Goal: Transaction & Acquisition: Purchase product/service

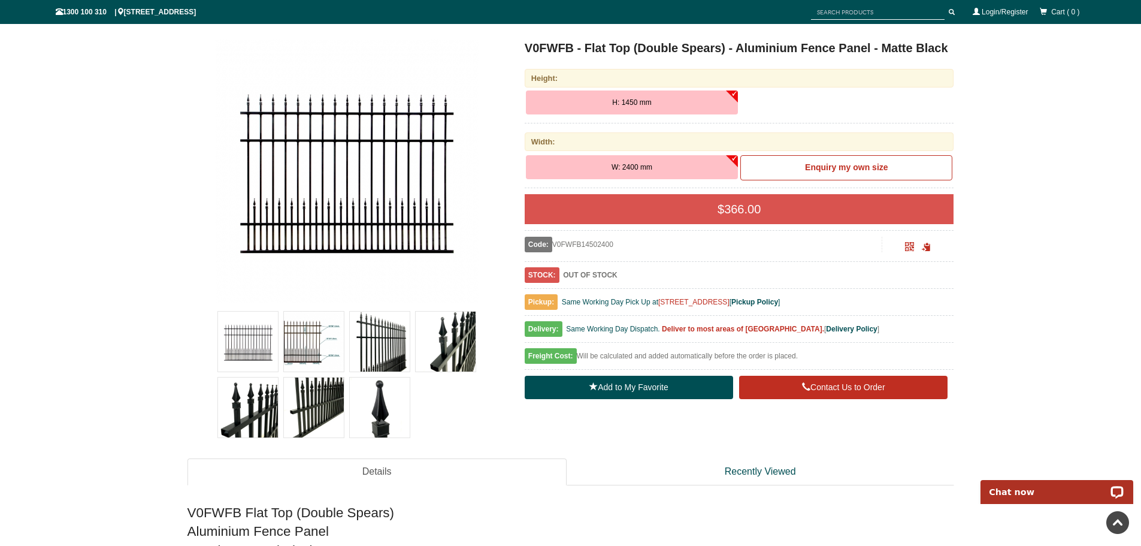
scroll to position [90, 0]
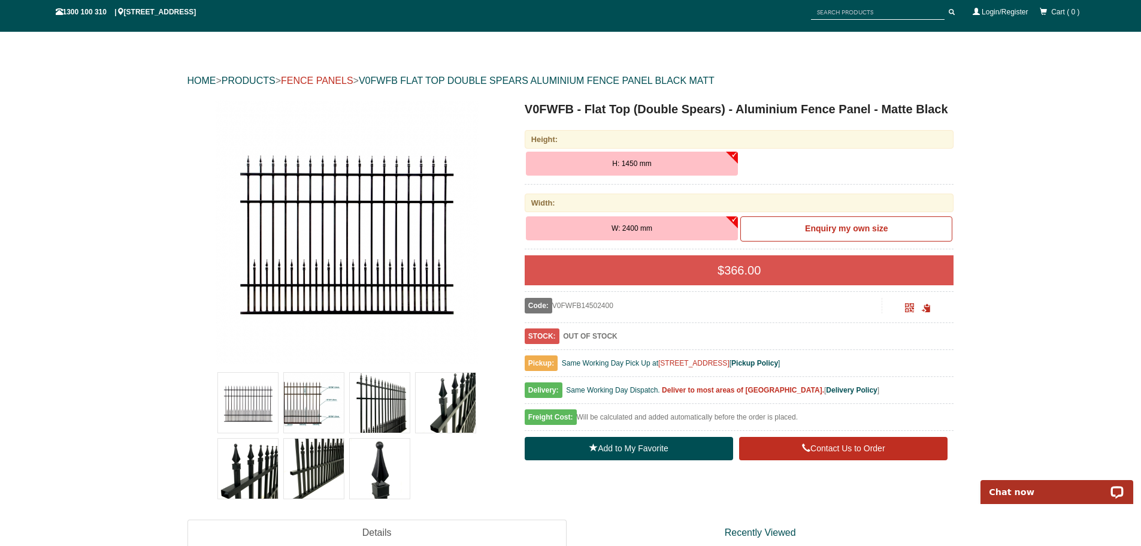
click at [325, 80] on link "FENCE PANELS" at bounding box center [317, 80] width 72 height 10
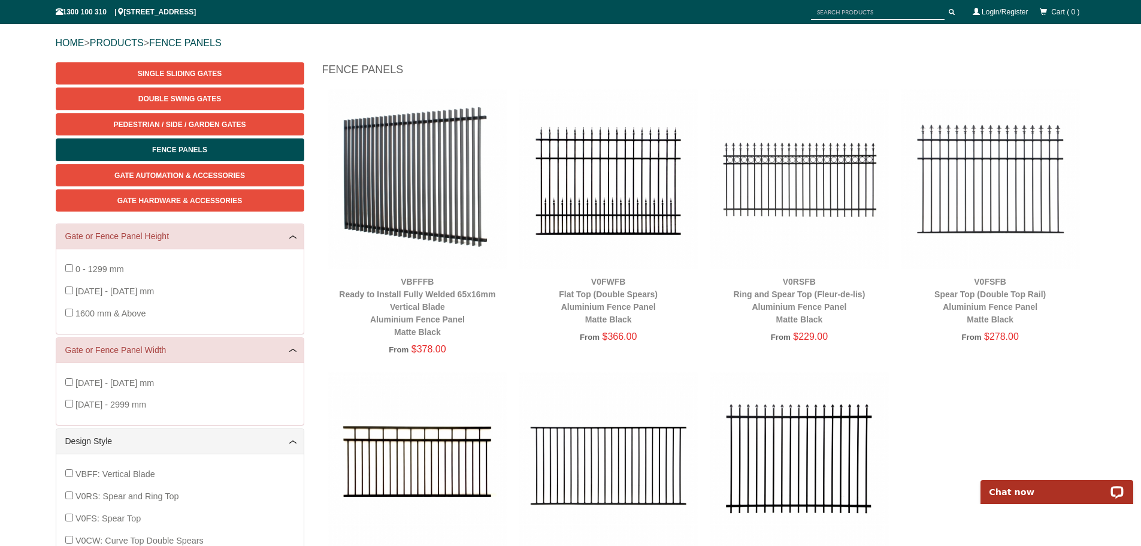
scroll to position [107, 0]
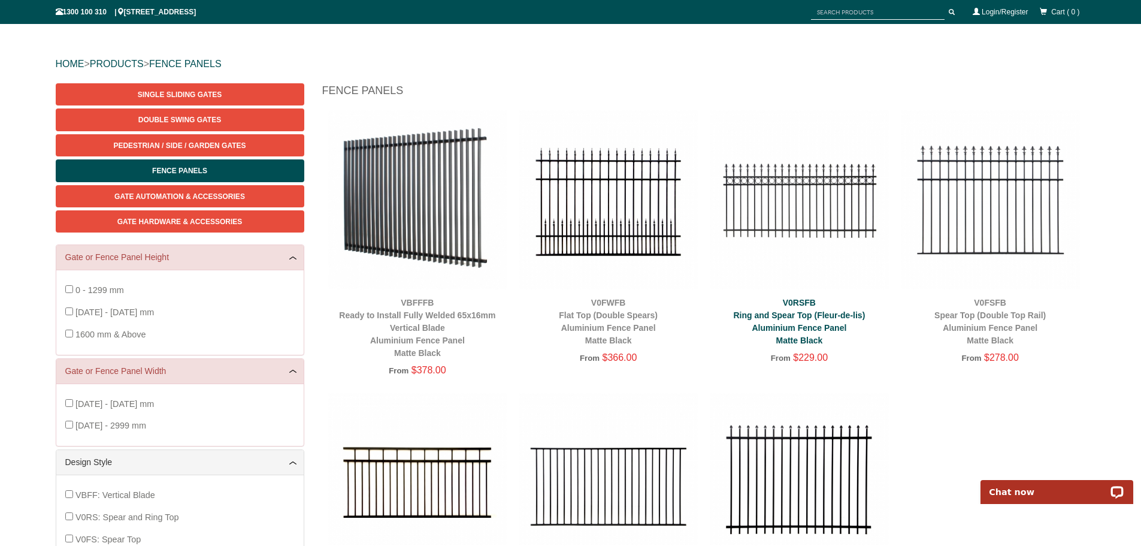
click at [782, 312] on link "V0RSFB Ring and Spear Top (Fleur-de-lis) Aluminium Fence Panel Matte Black" at bounding box center [799, 321] width 132 height 47
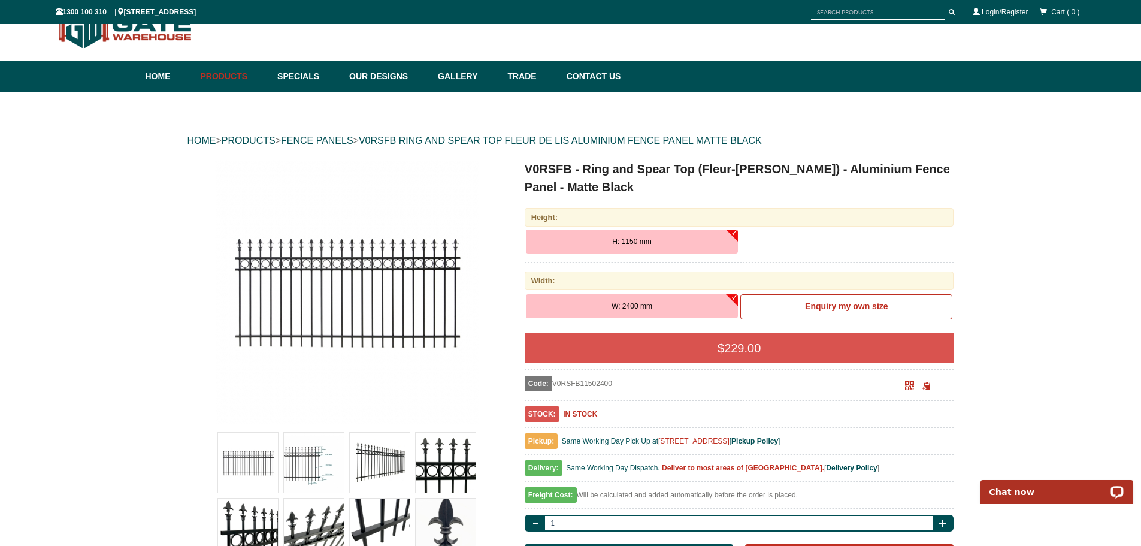
click at [657, 238] on button "H: 1150 mm" at bounding box center [632, 241] width 212 height 24
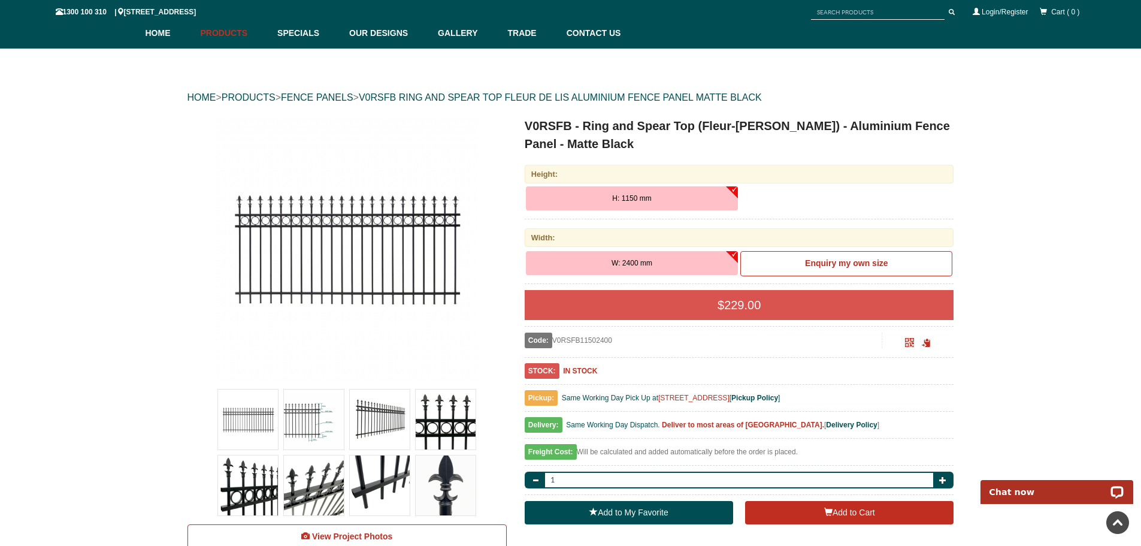
scroll to position [30, 0]
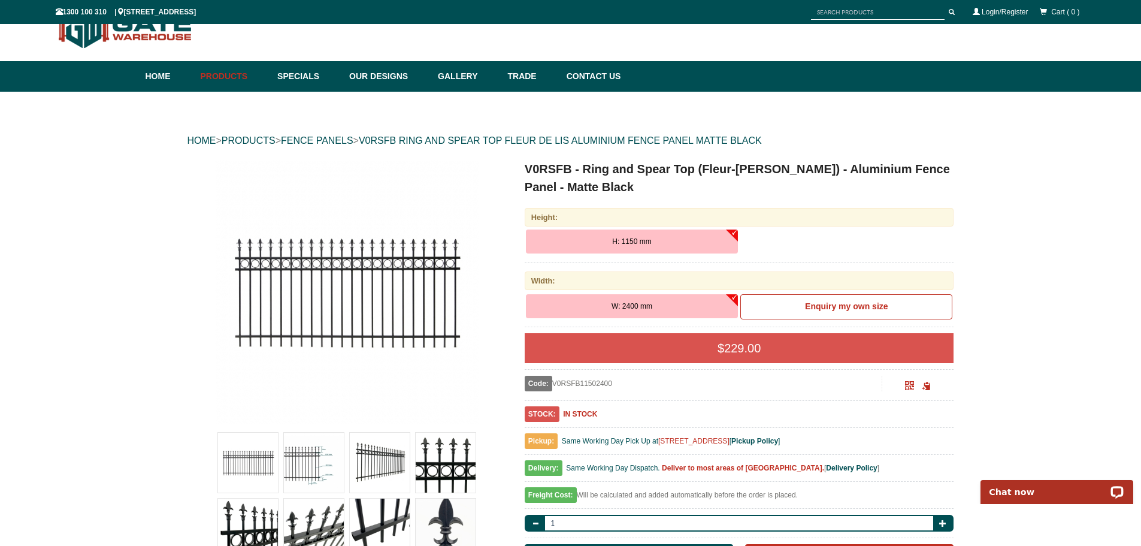
click at [303, 517] on img at bounding box center [314, 529] width 60 height 60
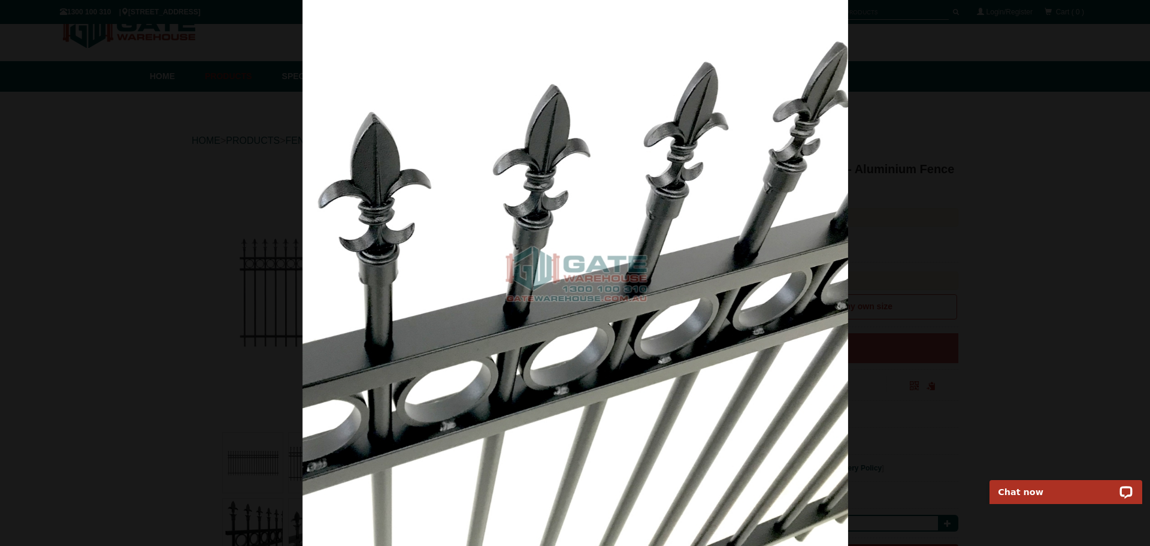
click at [704, 398] on img at bounding box center [576, 273] width 546 height 546
click at [1132, 23] on span at bounding box center [1132, 19] width 18 height 18
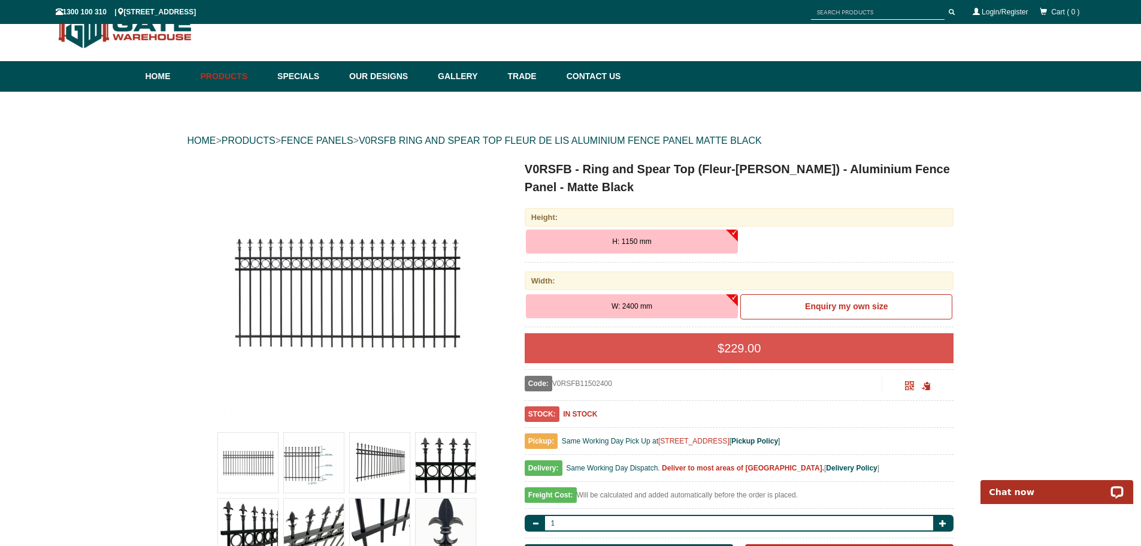
click at [244, 537] on img at bounding box center [248, 529] width 60 height 60
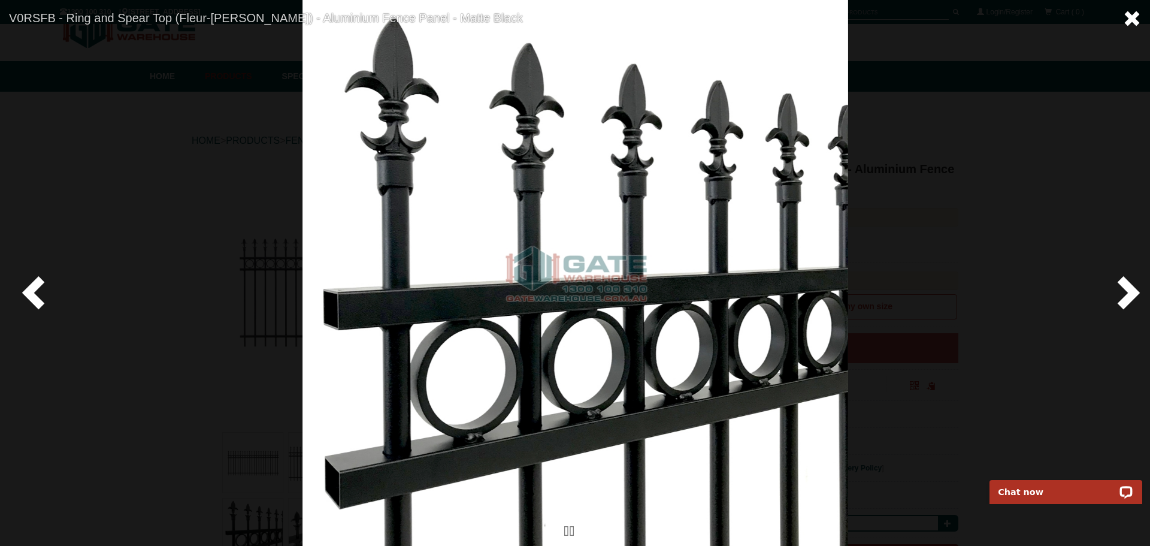
click at [1126, 20] on span at bounding box center [1132, 19] width 18 height 18
